Goal: Transaction & Acquisition: Subscribe to service/newsletter

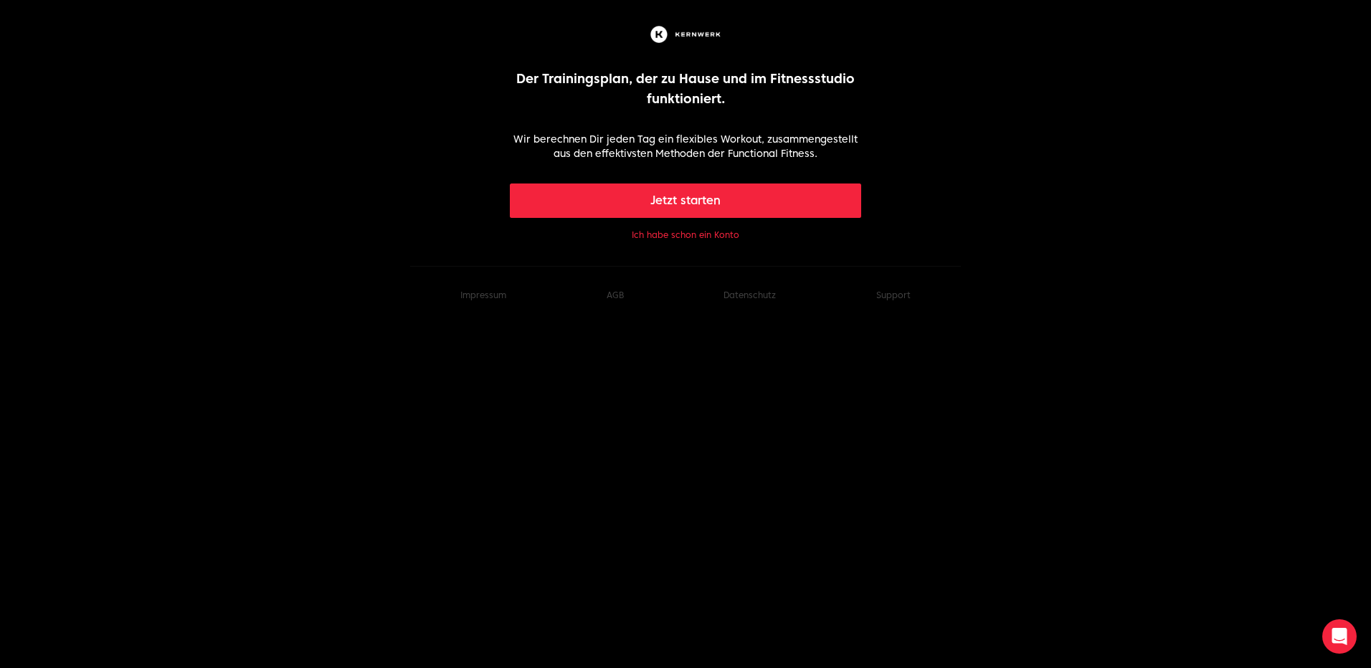
click at [726, 198] on button "Jetzt starten" at bounding box center [686, 201] width 352 height 34
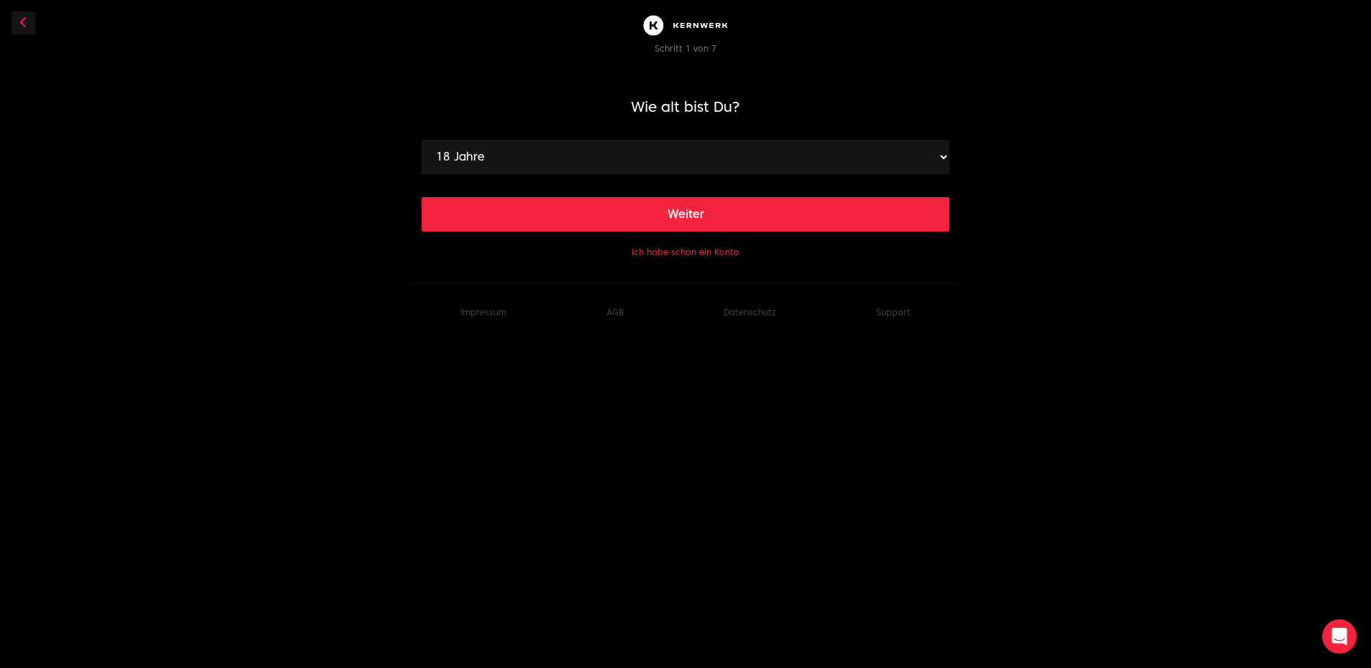
click at [925, 154] on select "18 Jahre 19 Jahre 20 Jahre 21 Jahre 22 Jahre 23 Jahre 24 Jahre 25 Jahre 26 Jahr…" at bounding box center [686, 157] width 528 height 34
select select "50"
click at [422, 140] on select "18 Jahre 19 Jahre 20 Jahre 21 Jahre 22 Jahre 23 Jahre 24 Jahre 25 Jahre 26 Jahr…" at bounding box center [686, 157] width 528 height 34
click at [767, 218] on button "Weiter" at bounding box center [686, 214] width 528 height 34
click at [899, 154] on select "120 cm 121 cm 122 cm 123 cm 124 cm 125 cm 126 cm 127 cm 128 cm 129 cm 130 cm 13…" at bounding box center [686, 157] width 528 height 34
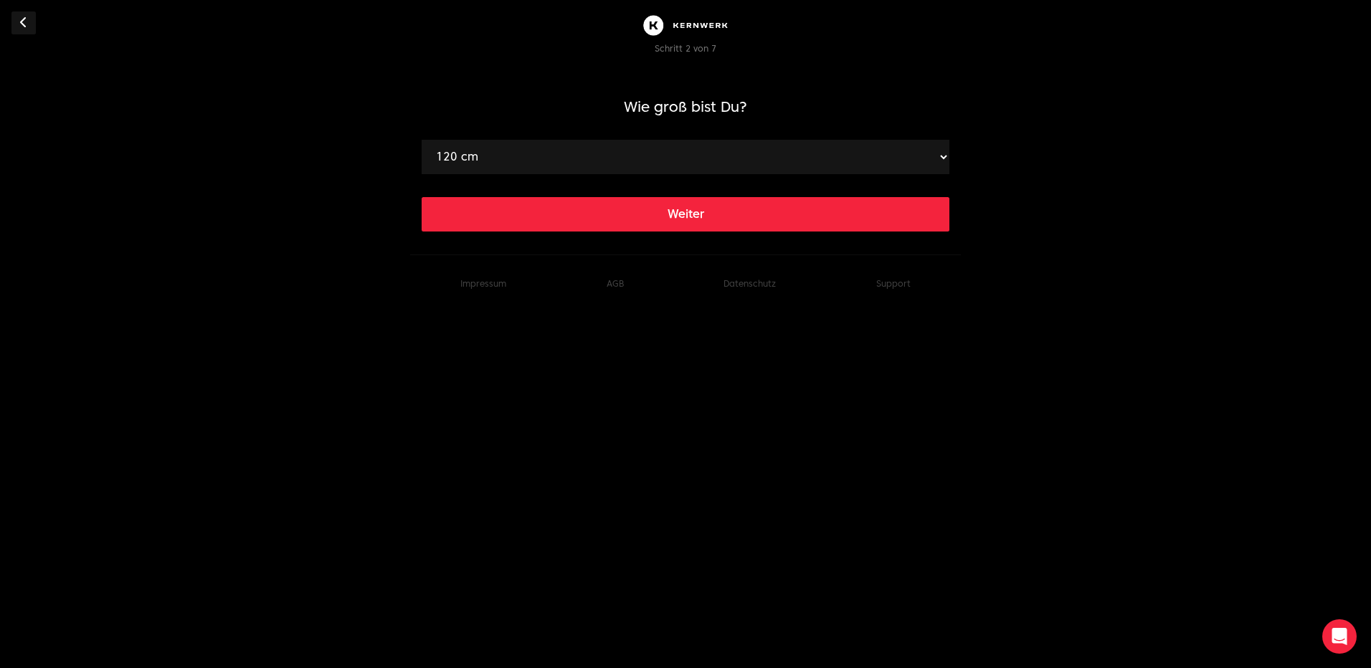
select select "174"
click at [422, 140] on select "120 cm 121 cm 122 cm 123 cm 124 cm 125 cm 126 cm 127 cm 128 cm 129 cm 130 cm 13…" at bounding box center [686, 157] width 528 height 34
click at [680, 215] on button "Weiter" at bounding box center [686, 214] width 528 height 34
click at [936, 152] on select "40 kg 41 kg 42 kg 43 kg 44 kg 45 kg 46 kg 47 kg 48 kg 49 kg 50 kg 51 kg 52 kg 5…" at bounding box center [686, 157] width 528 height 34
select select "88"
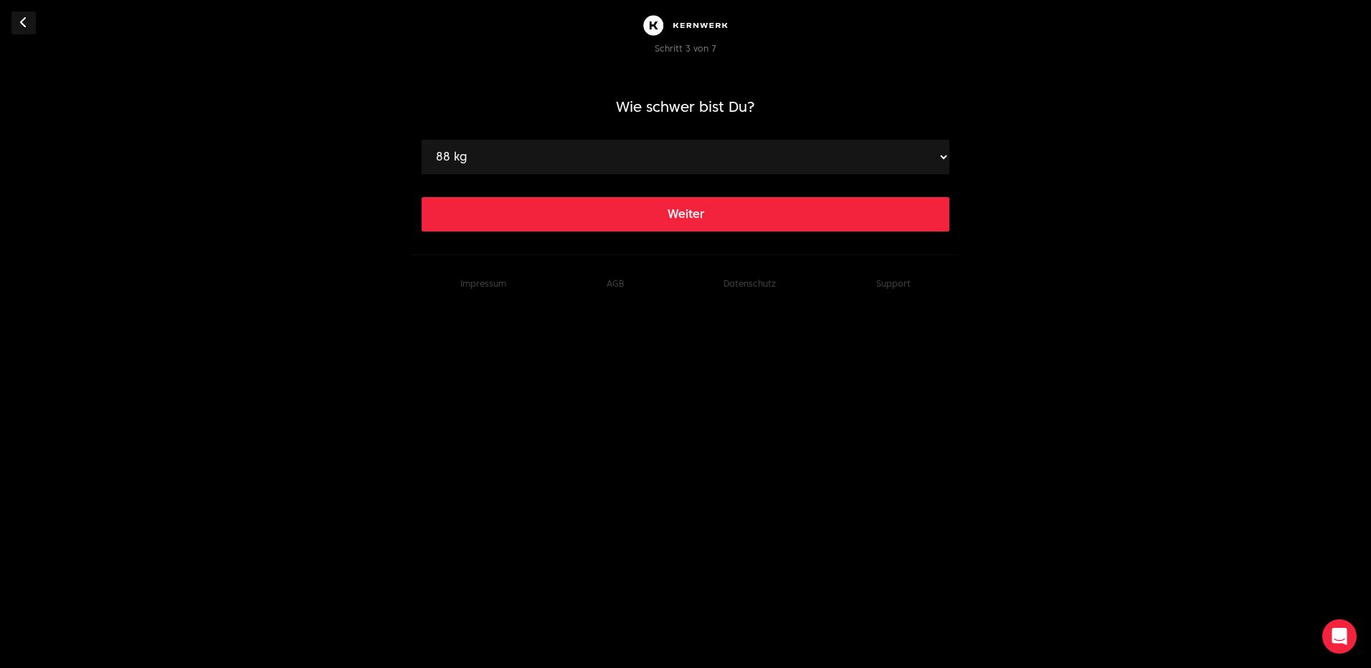
click at [422, 140] on select "40 kg 41 kg 42 kg 43 kg 44 kg 45 kg 46 kg 47 kg 48 kg 49 kg 50 kg 51 kg 52 kg 5…" at bounding box center [686, 157] width 528 height 34
click at [722, 209] on button "Weiter" at bounding box center [686, 214] width 528 height 34
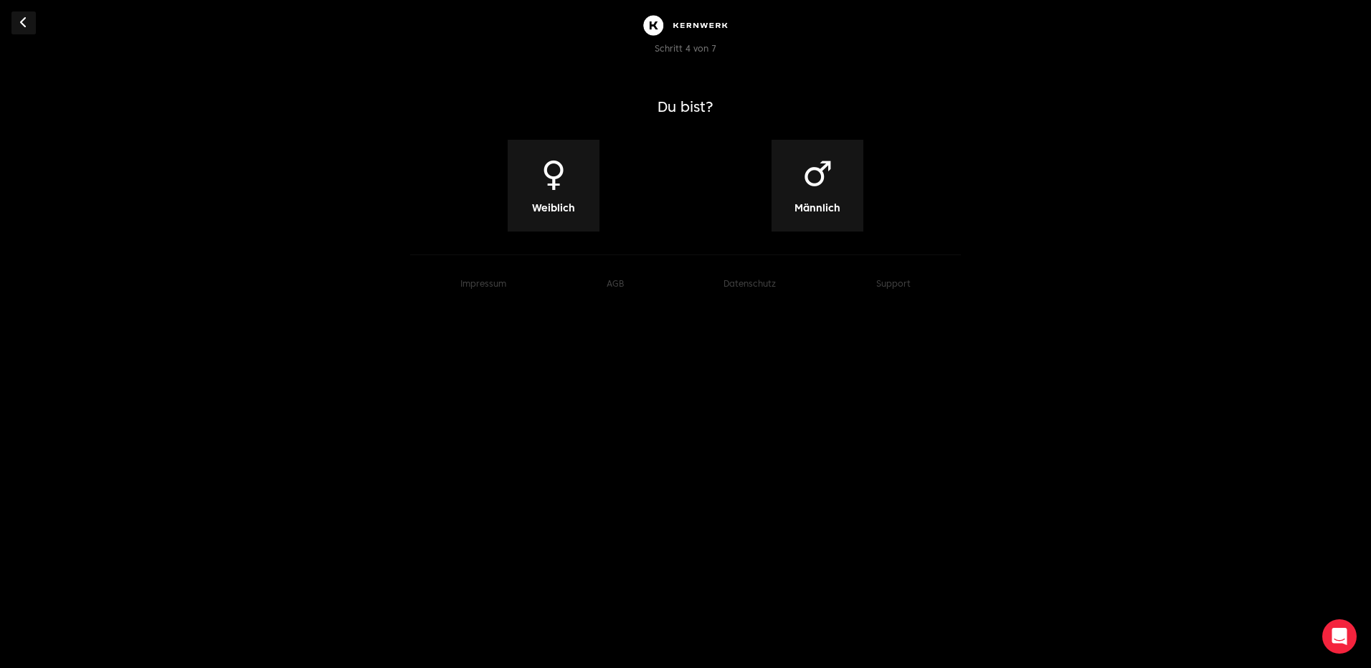
click at [829, 181] on span "♂" at bounding box center [817, 173] width 31 height 34
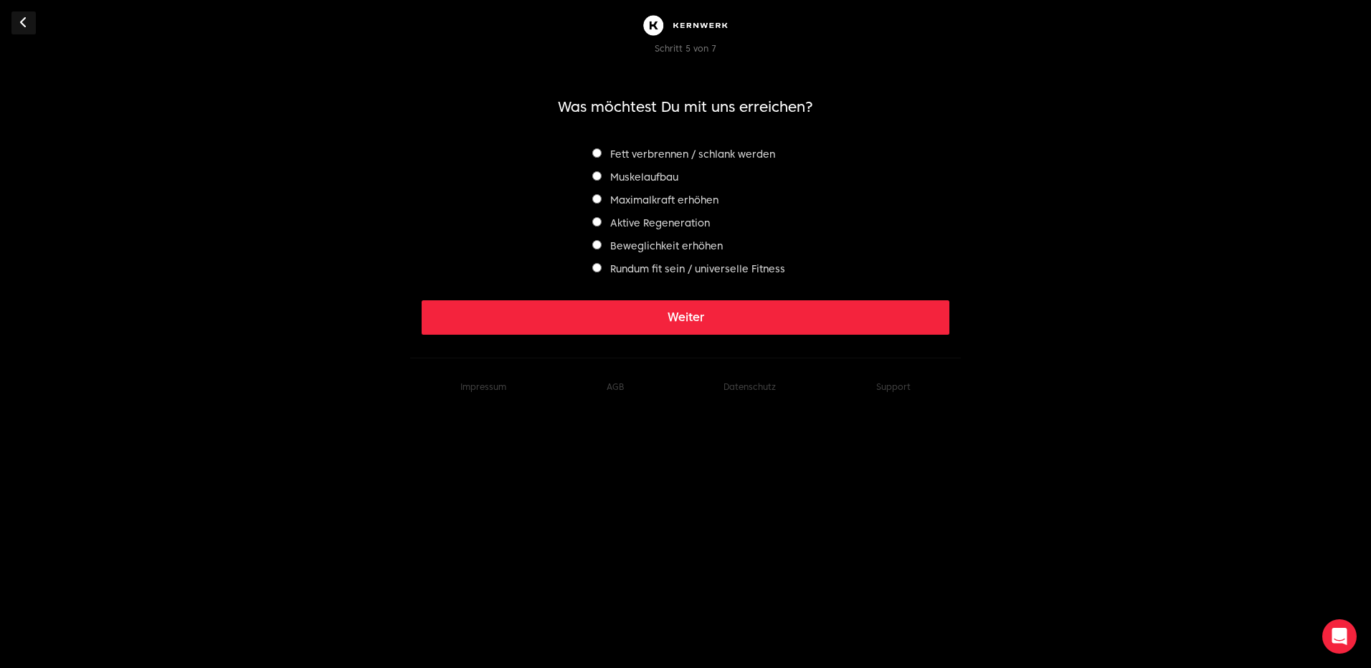
click at [632, 149] on label "Fett verbrennen / schlank werden" at bounding box center [683, 153] width 183 height 11
click at [628, 178] on label "Muskelaufbau" at bounding box center [635, 176] width 86 height 11
click at [671, 265] on label "Rundum fit sein / universelle Fitness" at bounding box center [688, 268] width 193 height 11
click at [699, 316] on button "Weiter" at bounding box center [686, 317] width 528 height 34
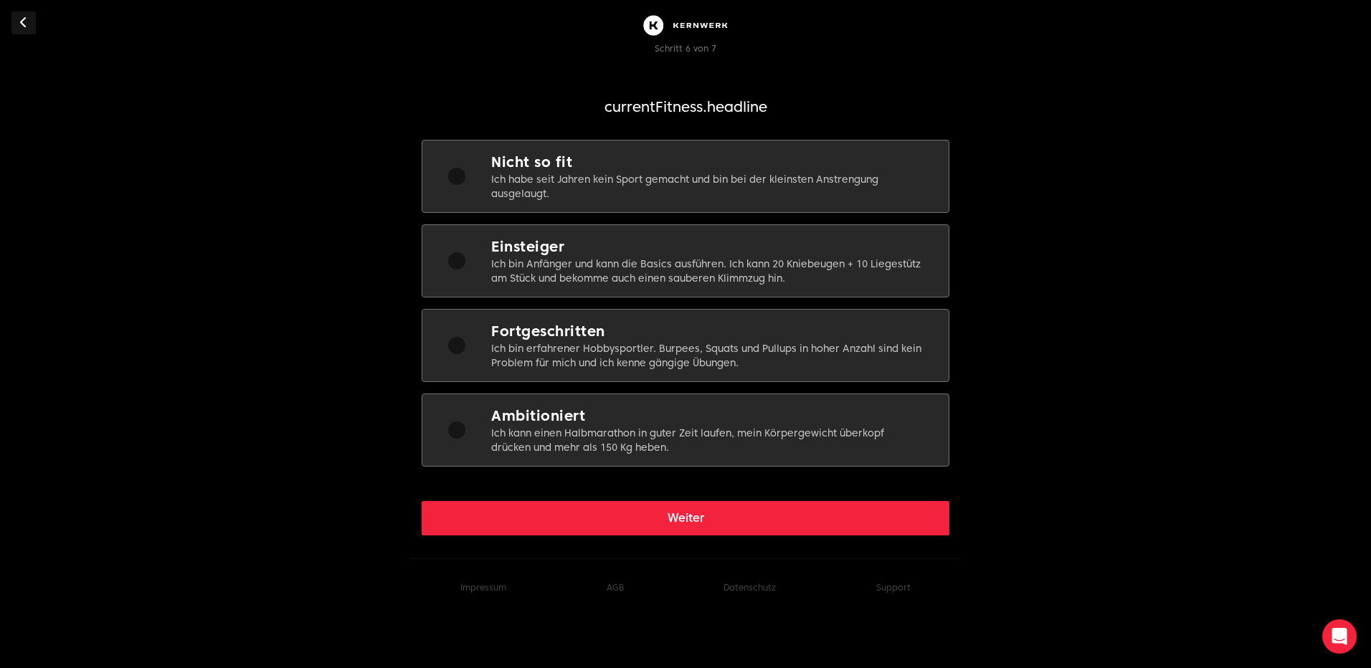
click at [551, 248] on h2 "Einsteiger" at bounding box center [708, 247] width 434 height 20
click at [699, 513] on button "Weiter" at bounding box center [686, 518] width 528 height 34
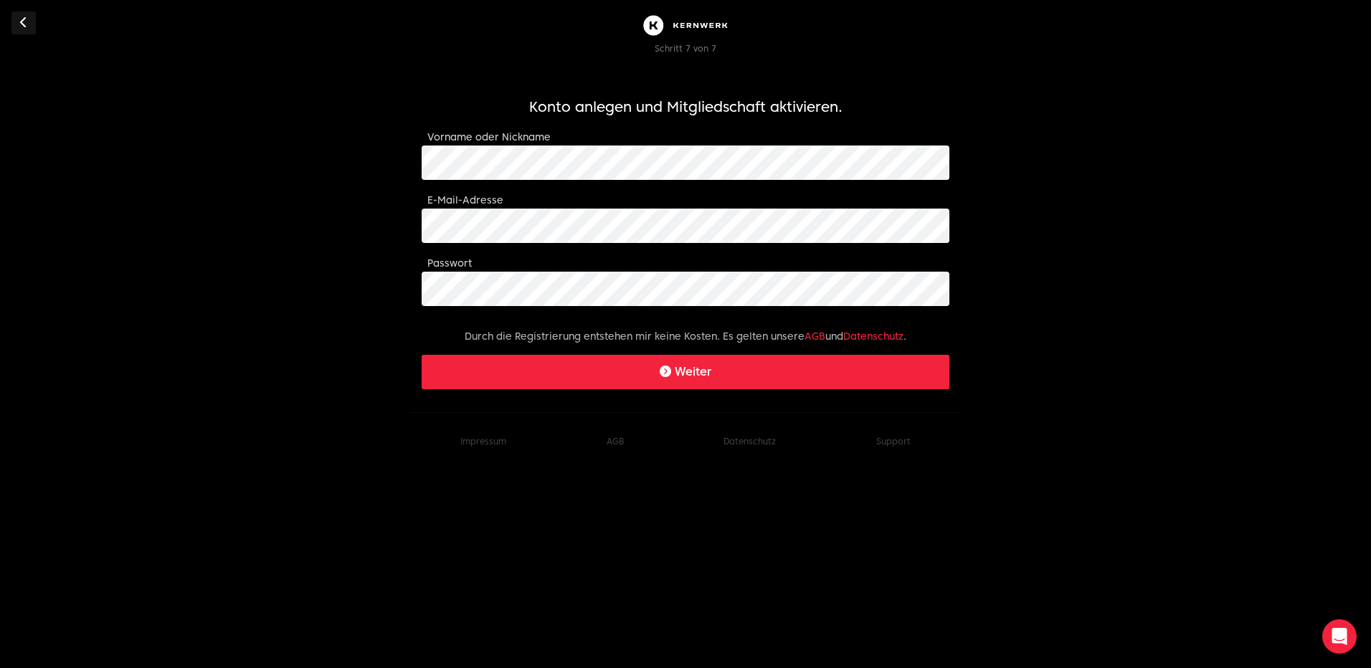
drag, startPoint x: 653, startPoint y: 266, endPoint x: 1078, endPoint y: 411, distance: 448.5
click at [1078, 411] on body "Schritt 7 von 7 Konto anlegen und Mitgliedschaft aktivieren. Vorname oder Nickn…" at bounding box center [685, 235] width 1371 height 470
click at [706, 371] on button "Weiter" at bounding box center [686, 372] width 528 height 34
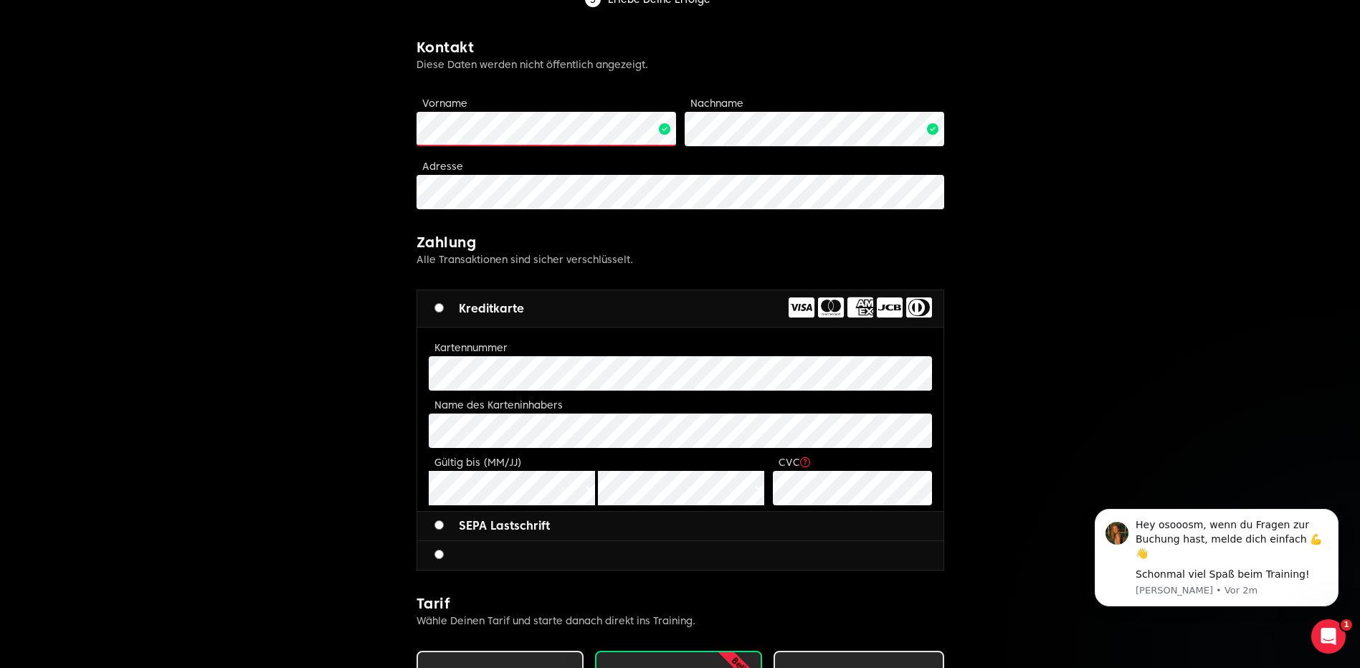
scroll to position [143, 0]
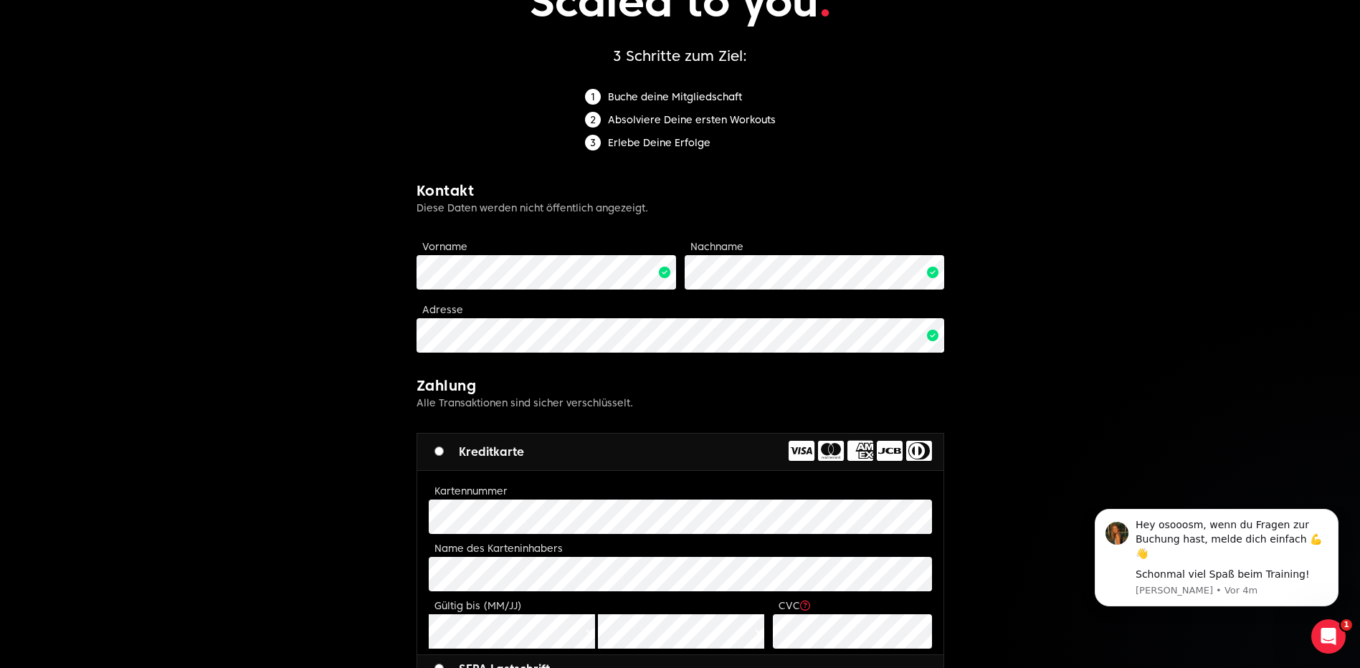
click at [1102, 339] on body "osooosm Limitless fitness . Scaled to you . 3 Schritte zum Ziel: Buche deine Mi…" at bounding box center [680, 591] width 1360 height 1469
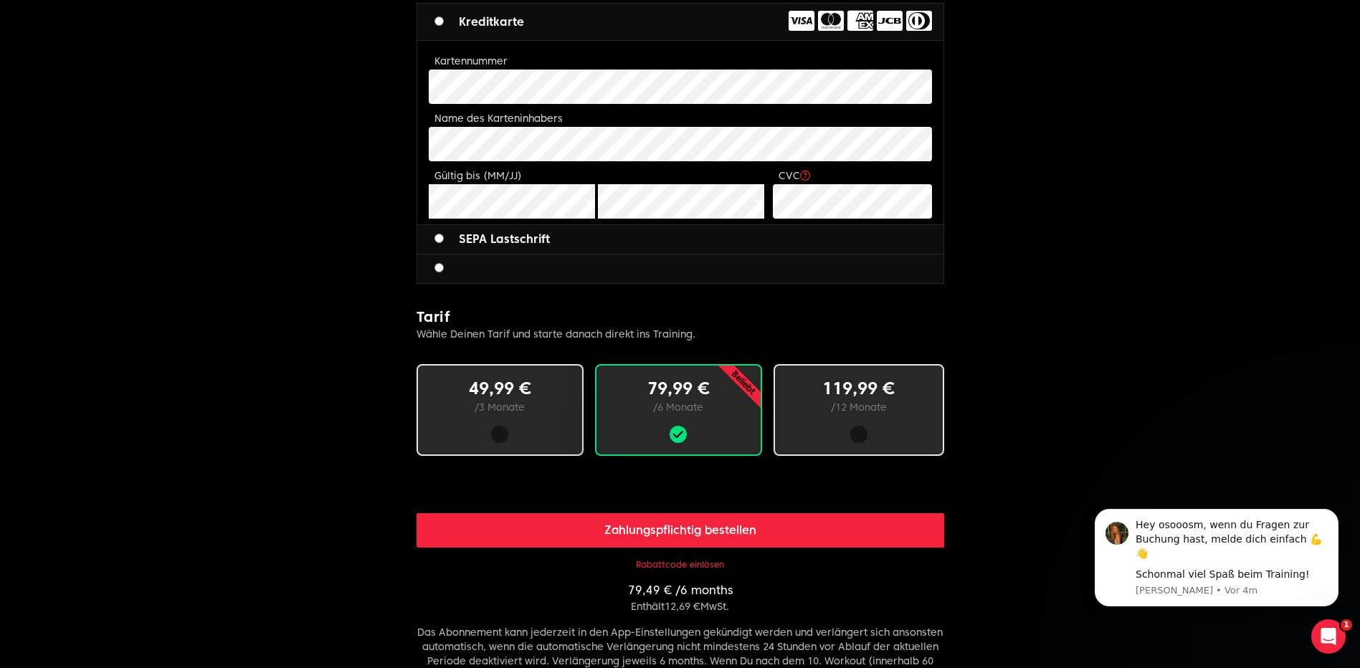
scroll to position [645, 0]
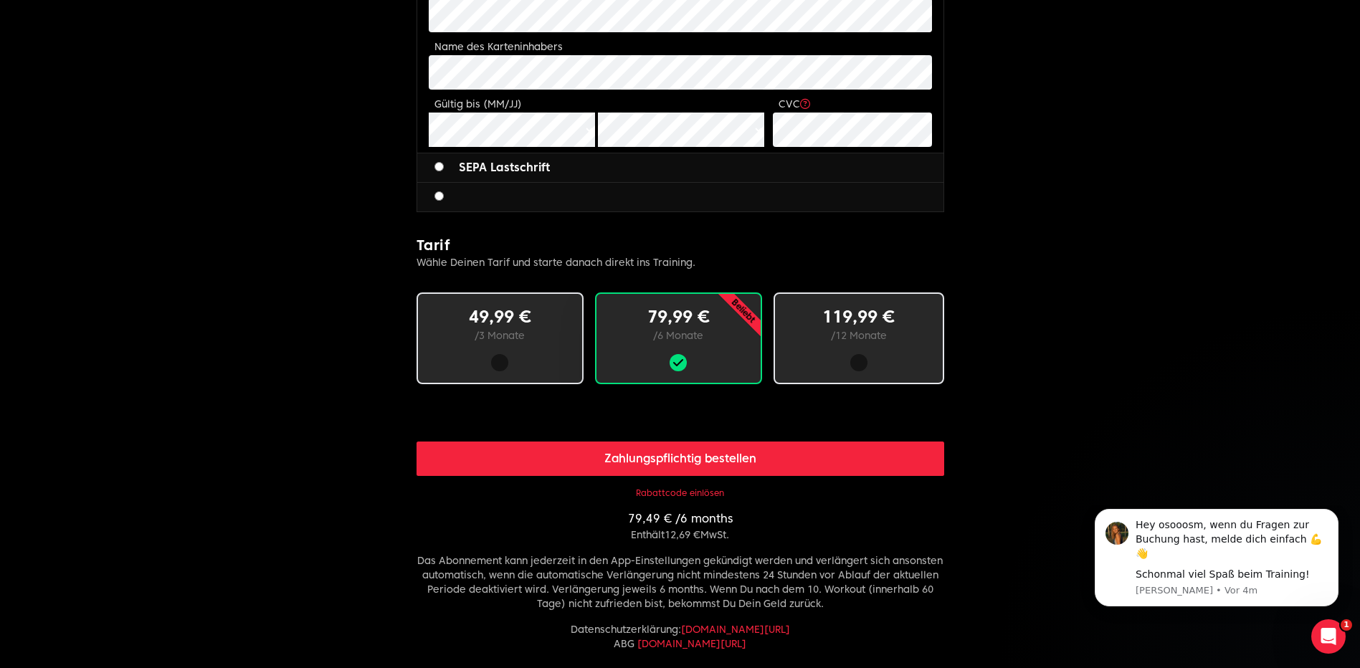
click at [857, 361] on div at bounding box center [858, 362] width 17 height 17
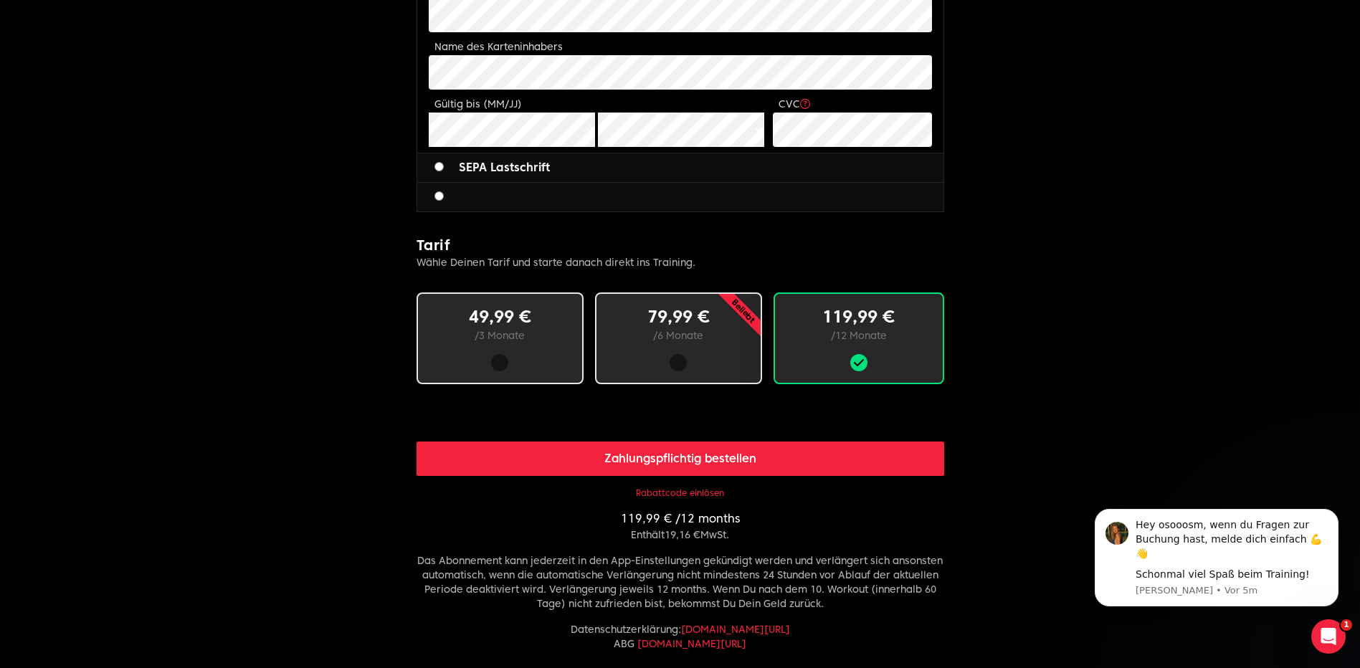
click at [234, 309] on body "osooosm Limitless fitness . Scaled to you . 3 Schritte zum Ziel: Buche deine Mi…" at bounding box center [680, 89] width 1360 height 1469
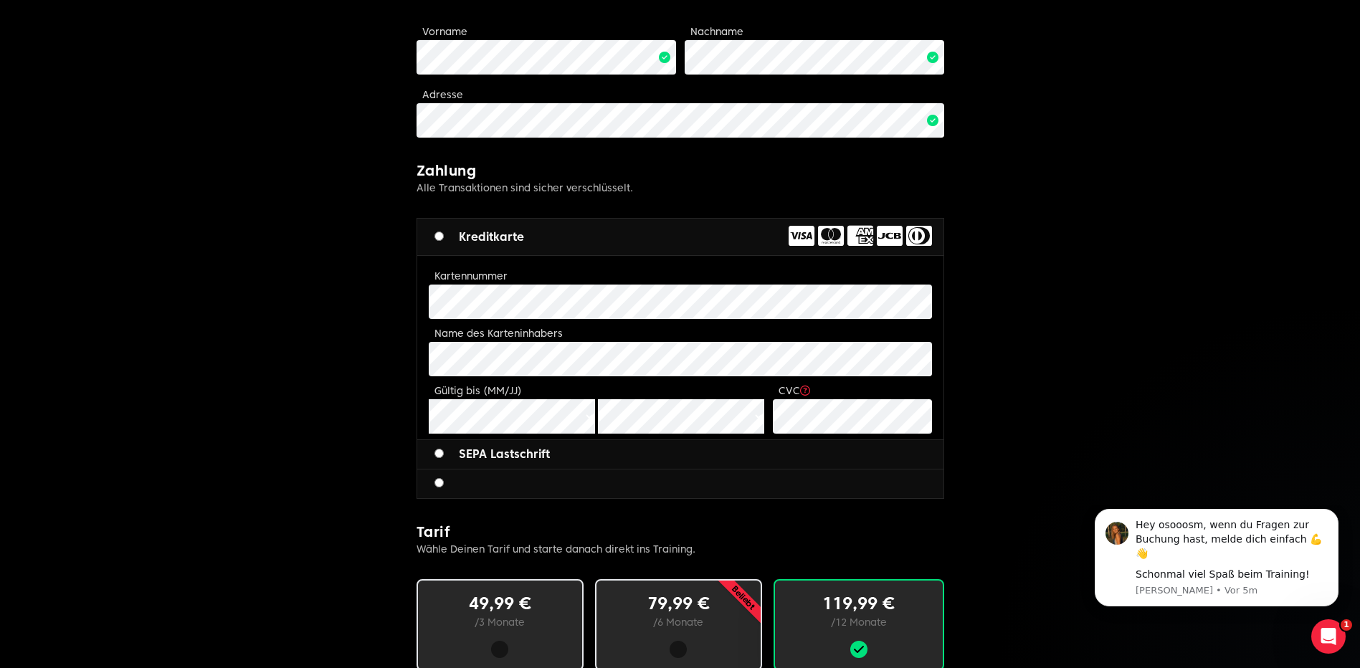
scroll to position [143, 0]
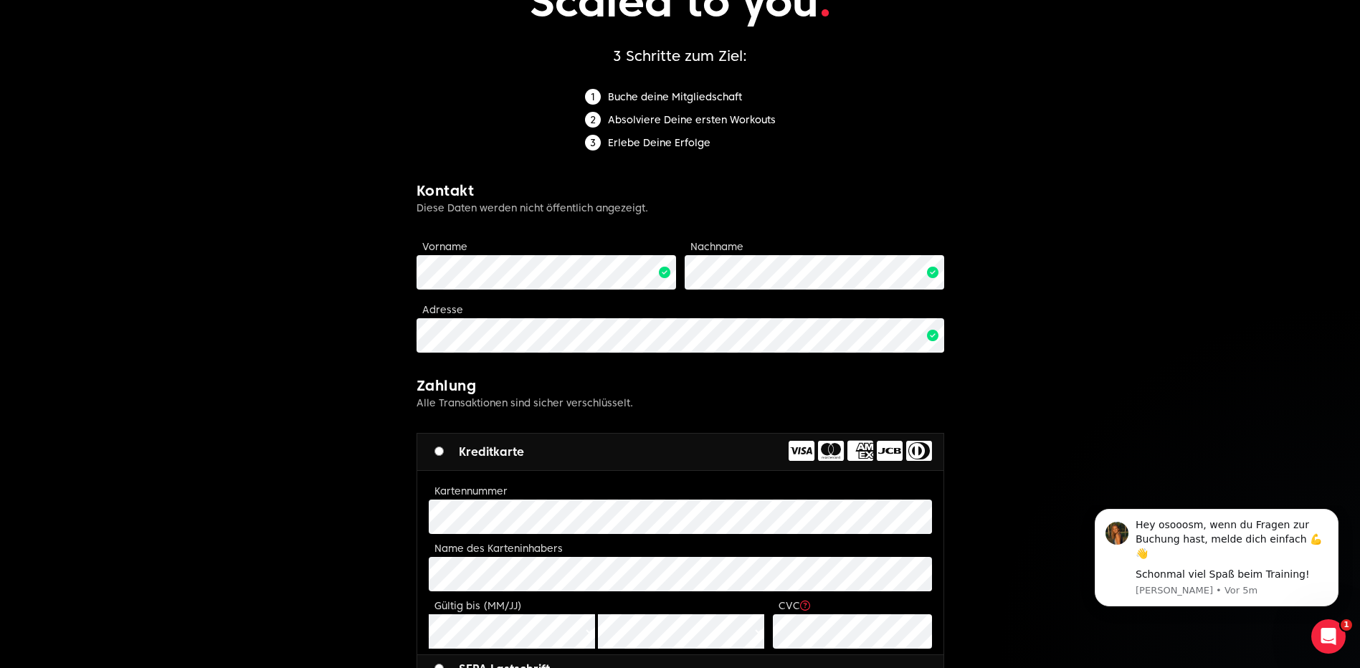
click at [1055, 305] on body "osooosm Limitless fitness . Scaled to you . 3 Schritte zum Ziel: Buche deine Mi…" at bounding box center [680, 591] width 1360 height 1469
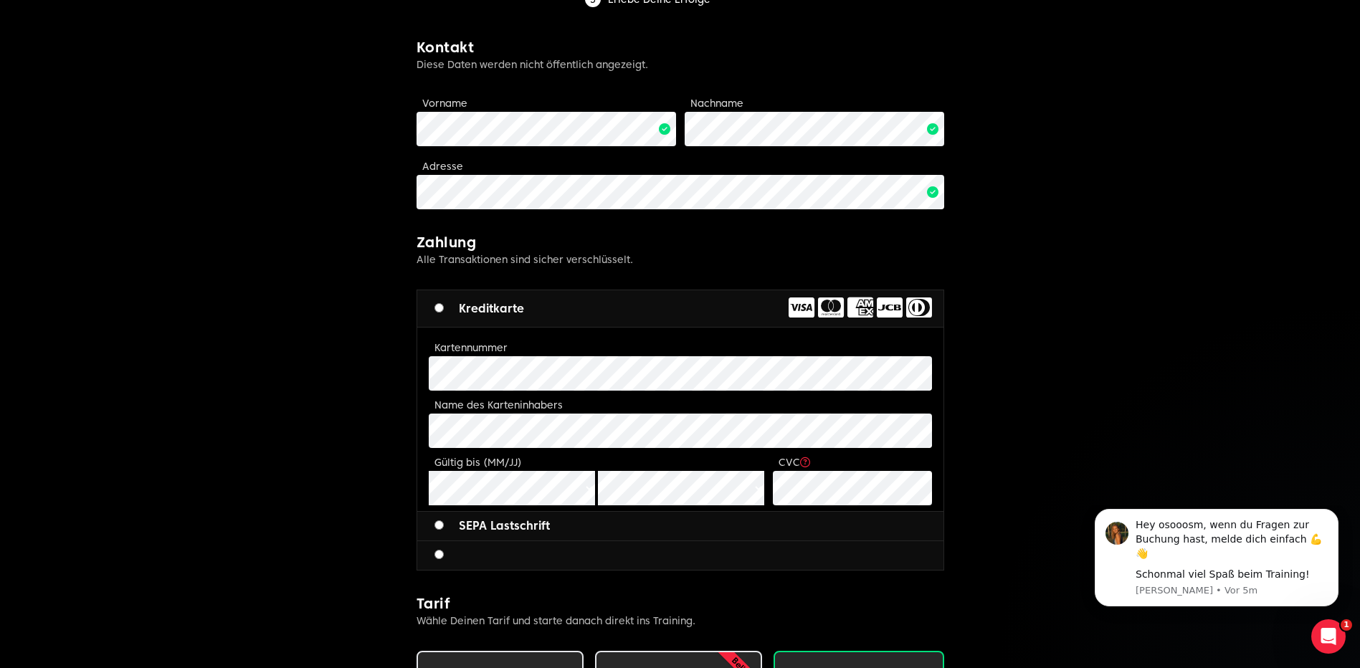
scroll to position [430, 0]
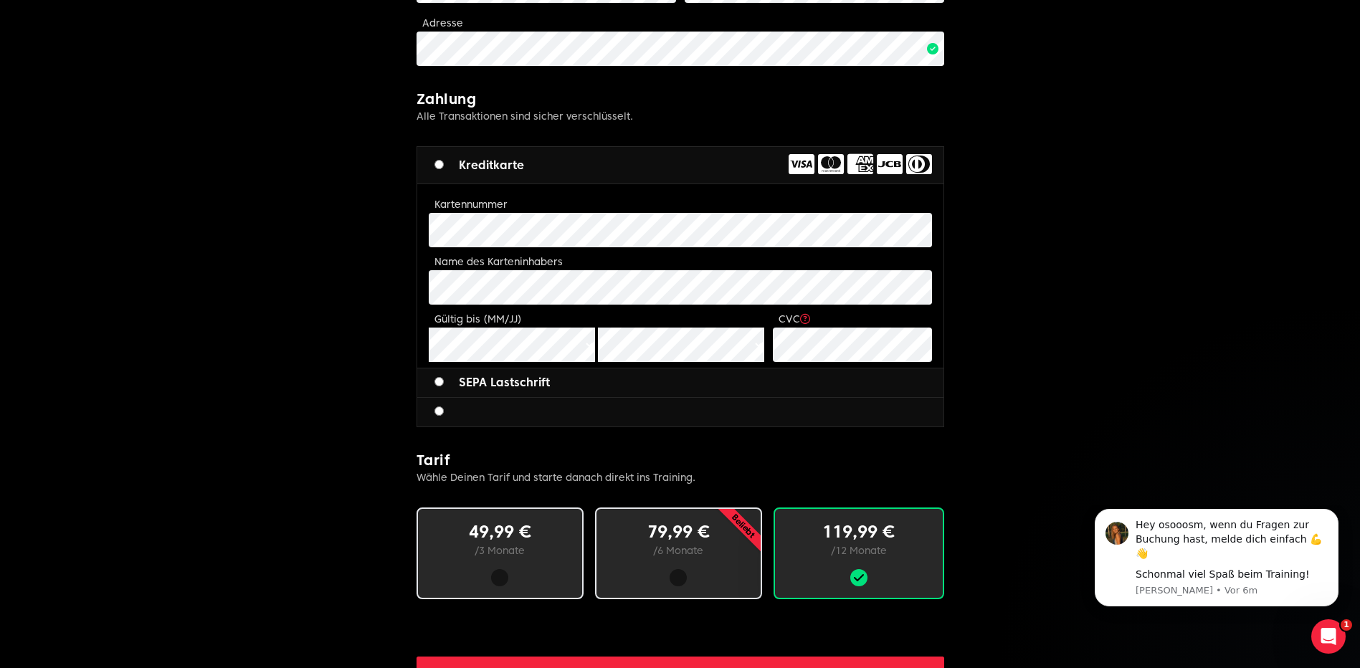
click at [432, 379] on div "SEPA Lastschrift" at bounding box center [680, 383] width 526 height 29
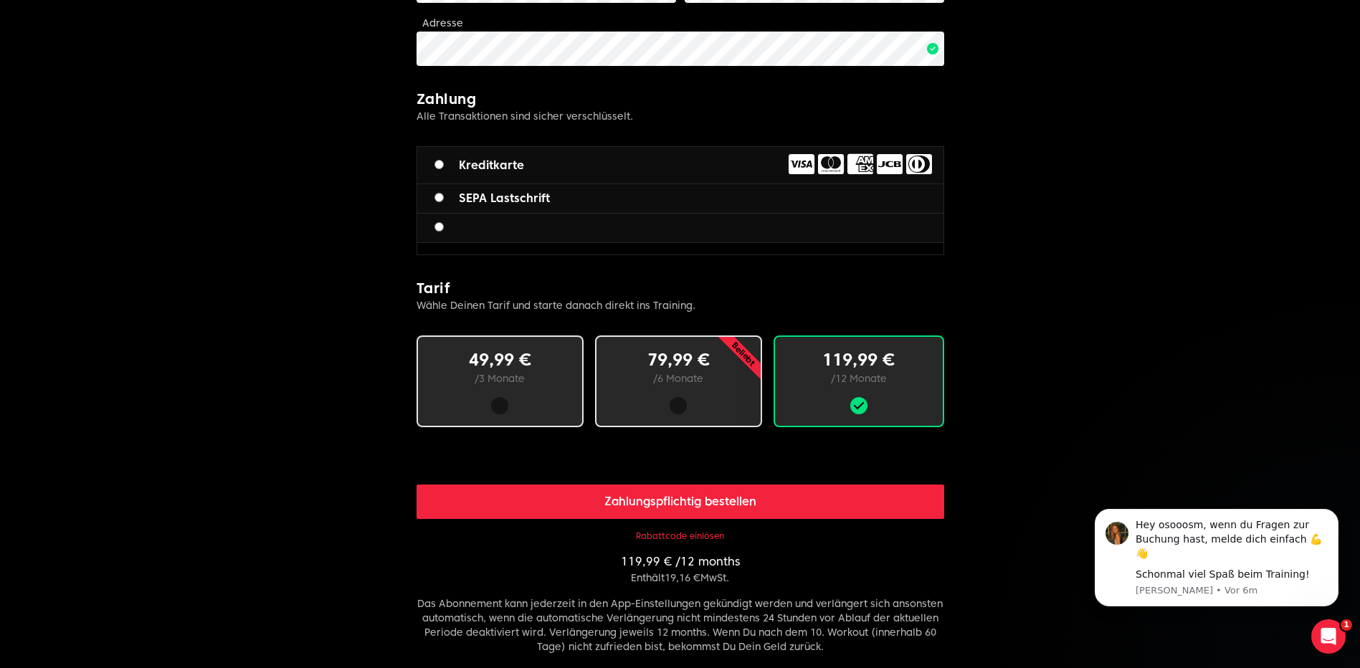
scroll to position [358, 0]
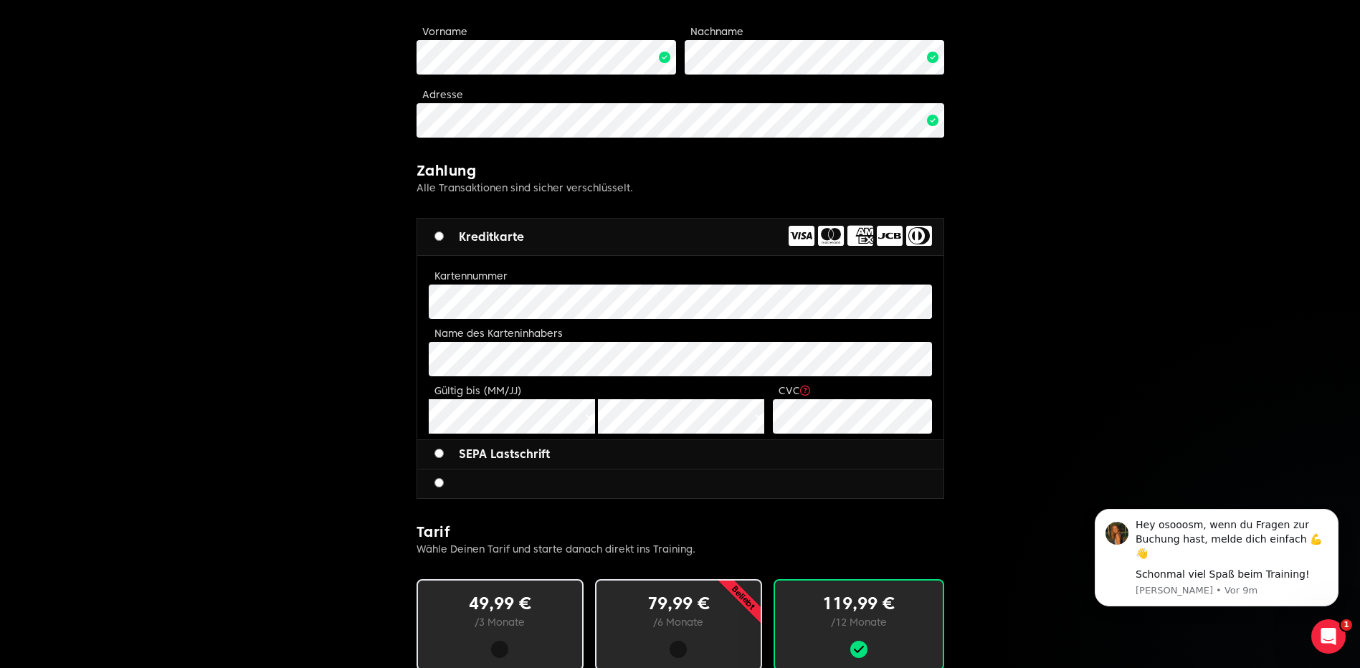
click at [1036, 341] on body "osooosm Limitless fitness . Scaled to you . 3 Schritte zum Ziel: Buche deine Mi…" at bounding box center [680, 376] width 1360 height 1469
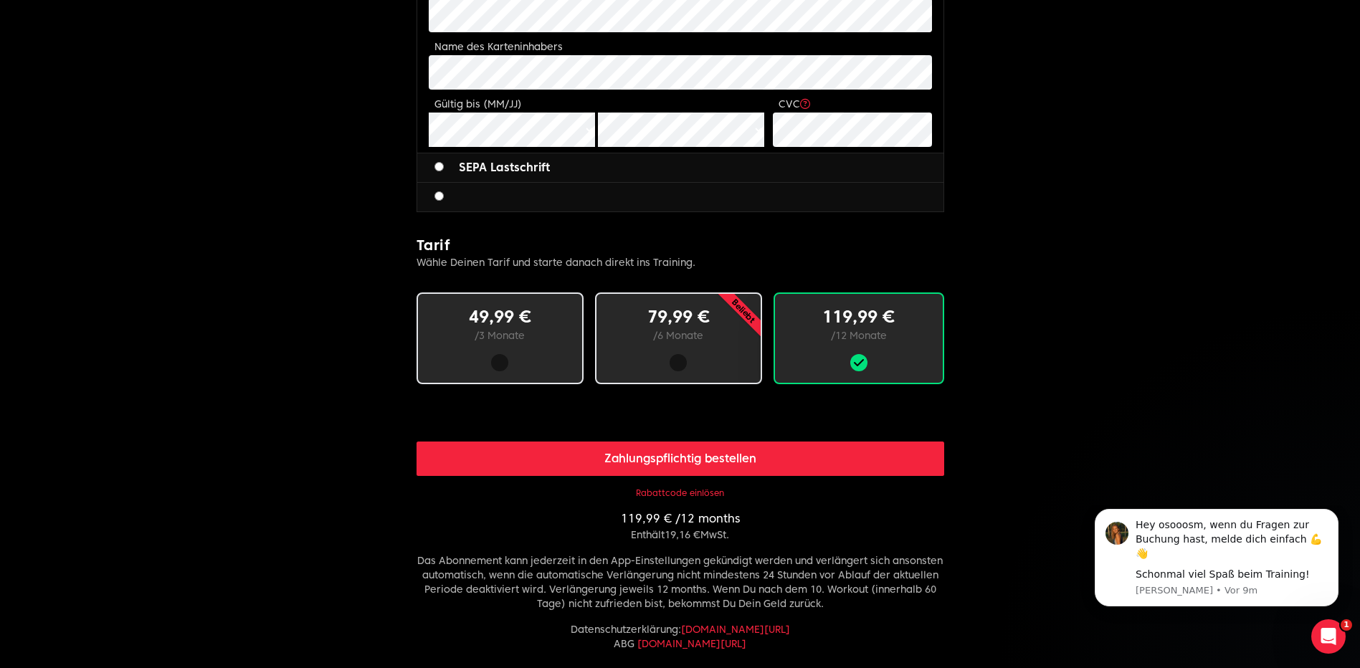
scroll to position [801, 0]
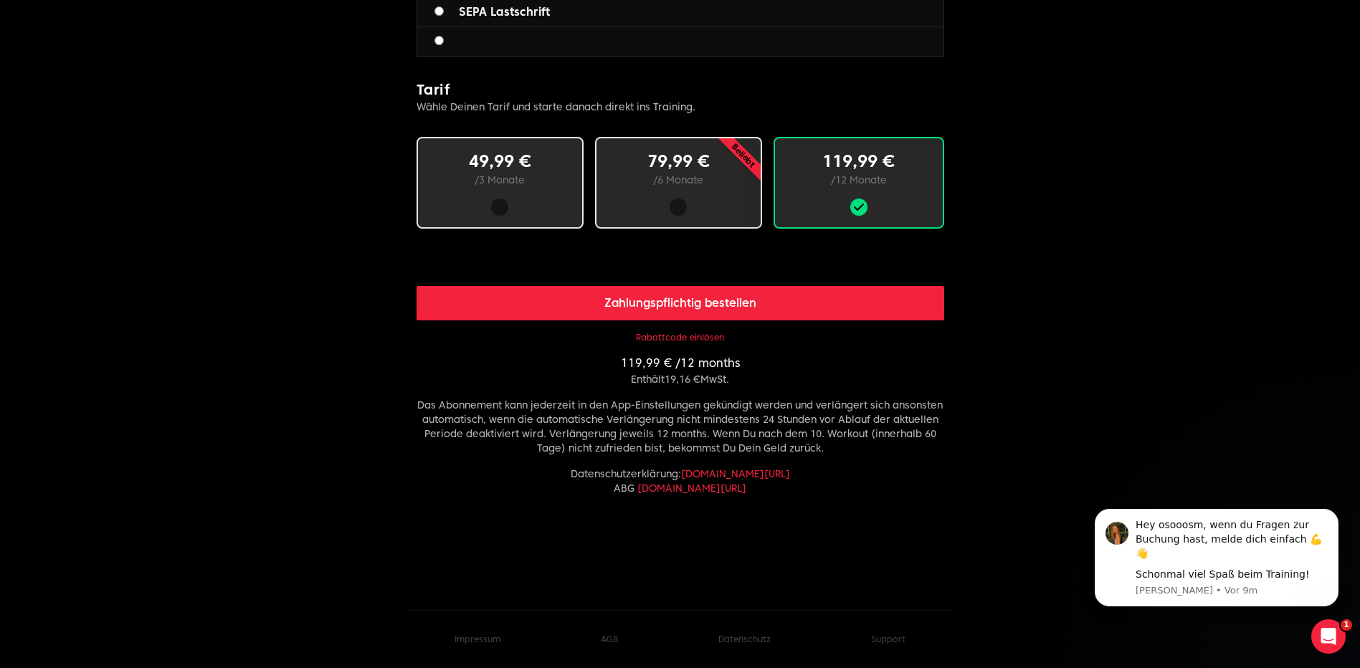
click at [722, 303] on button "Zahlungspflichtig bestellen" at bounding box center [681, 303] width 528 height 34
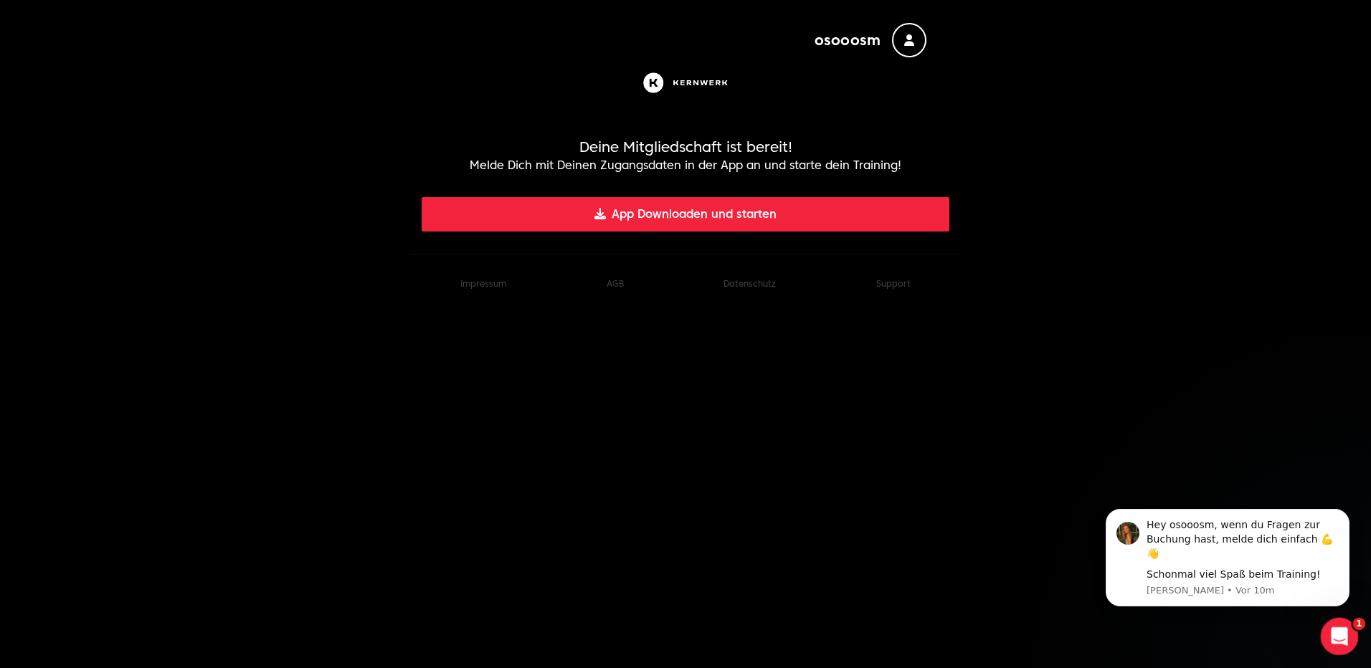
click at [1337, 631] on icon "Intercom-Nachrichtendienst öffnen" at bounding box center [1337, 634] width 10 height 11
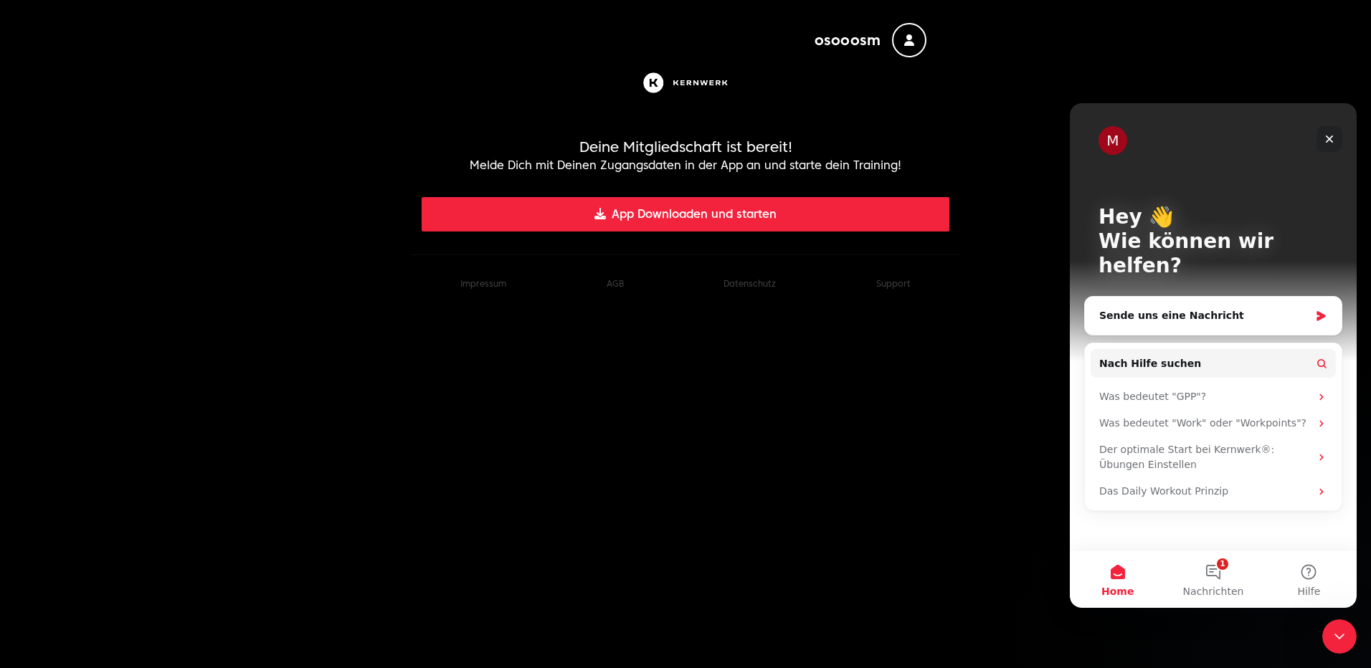
click at [1329, 138] on icon "Schließen" at bounding box center [1329, 138] width 11 height 11
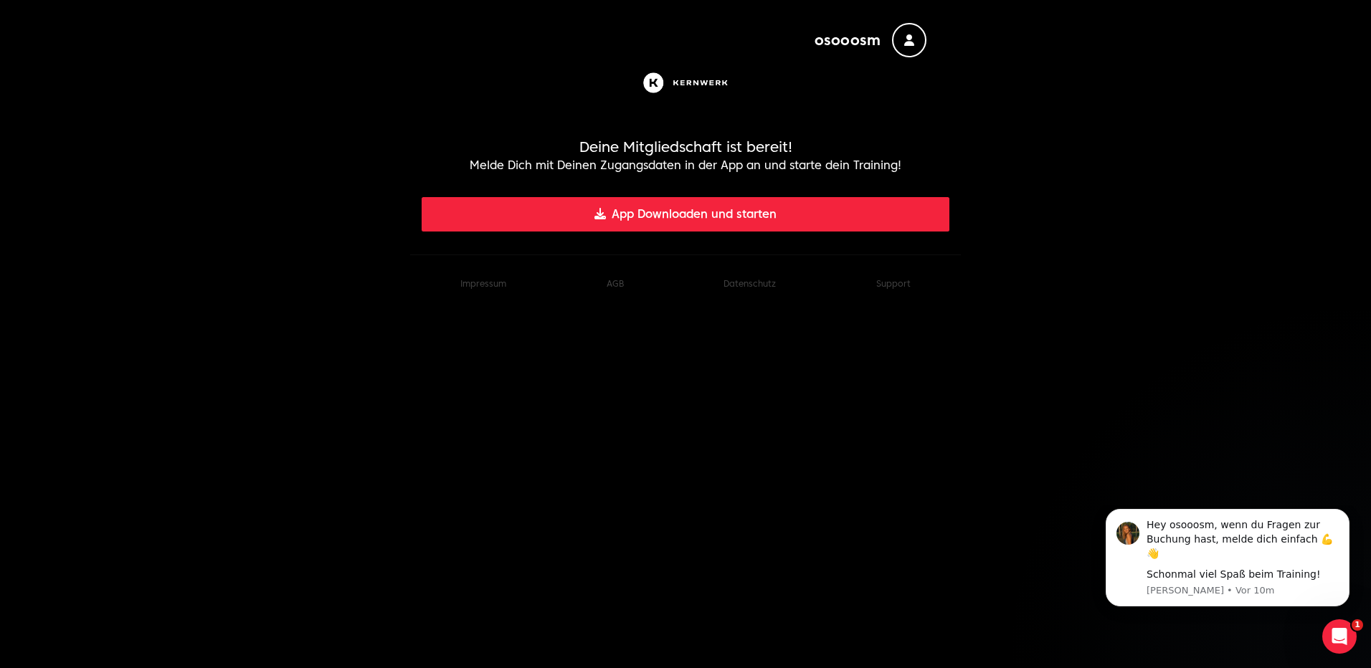
click at [909, 38] on icon "button" at bounding box center [909, 39] width 10 height 11
click at [865, 38] on span "osooosm" at bounding box center [847, 40] width 67 height 20
click at [852, 37] on span "osooosm" at bounding box center [847, 40] width 67 height 20
click at [689, 78] on img at bounding box center [686, 83] width 92 height 28
click at [674, 174] on p "Melde Dich mit Deinen Zugangsdaten in der App an und starte dein Training!" at bounding box center [686, 165] width 528 height 17
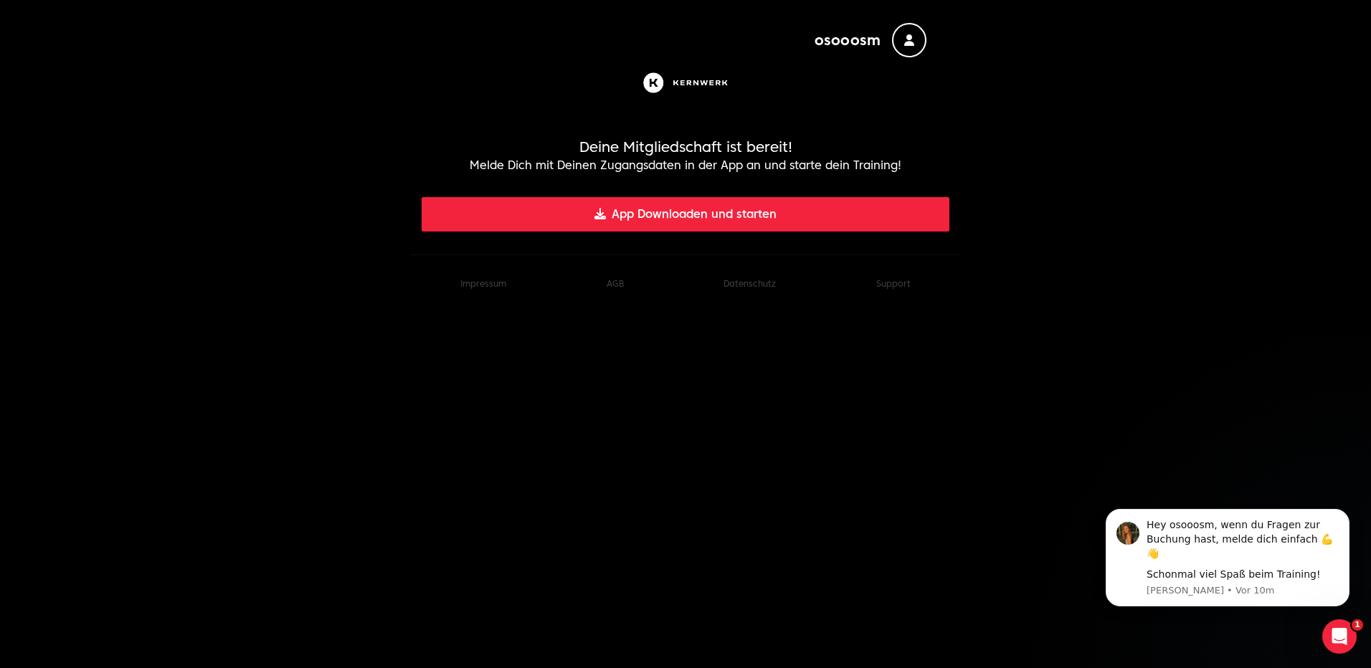
click at [911, 42] on icon "button" at bounding box center [909, 39] width 10 height 11
click at [642, 61] on header at bounding box center [686, 82] width 528 height 51
click at [666, 87] on img at bounding box center [686, 83] width 92 height 28
